Goal: Use online tool/utility: Utilize a website feature to perform a specific function

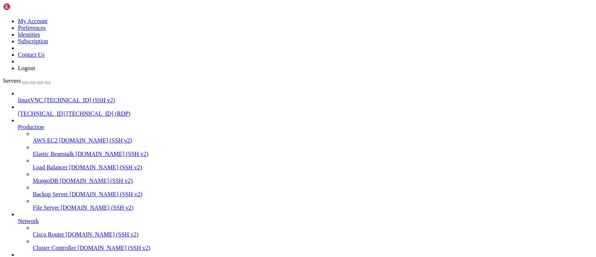
scroll to position [9023, 0]
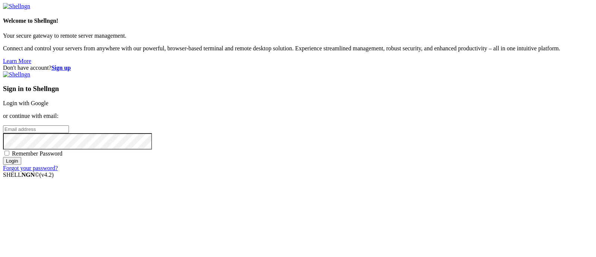
click at [48, 100] on link "Login with Google" at bounding box center [25, 103] width 45 height 6
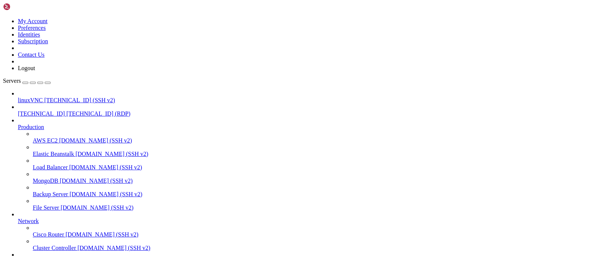
click at [66, 110] on span "[TECHNICAL_ID] (RDP)" at bounding box center [98, 113] width 64 height 6
